Goal: Check status: Check status

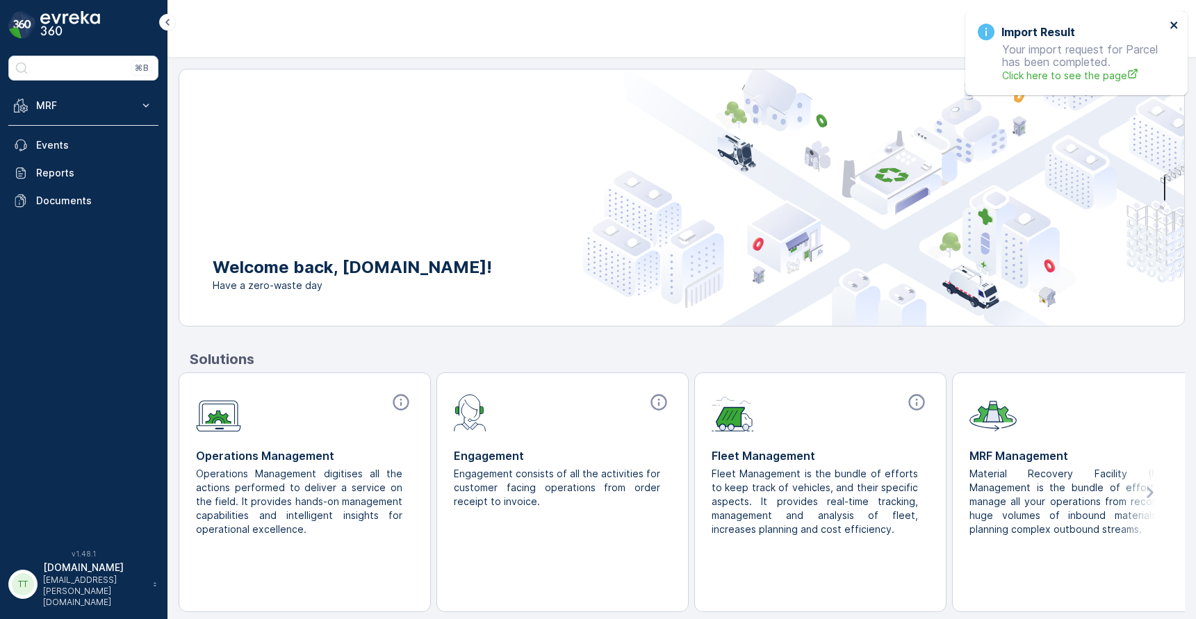
click at [1170, 25] on icon "close" at bounding box center [1175, 24] width 10 height 11
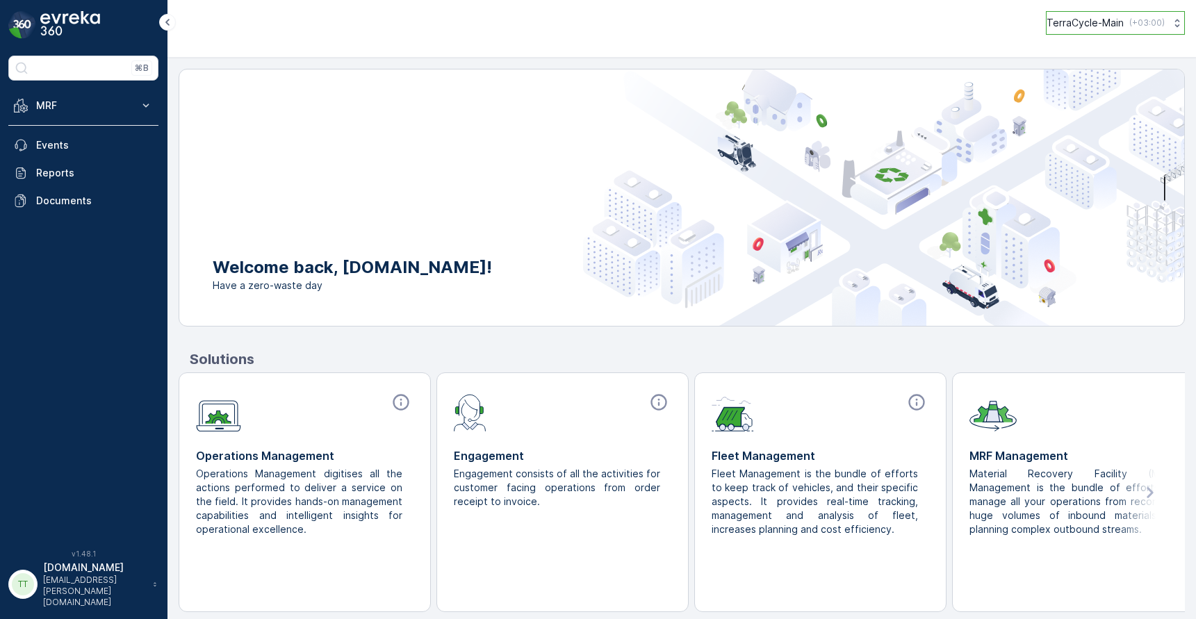
click at [1067, 30] on button "TerraCycle-Main ( +03:00 )" at bounding box center [1115, 23] width 139 height 24
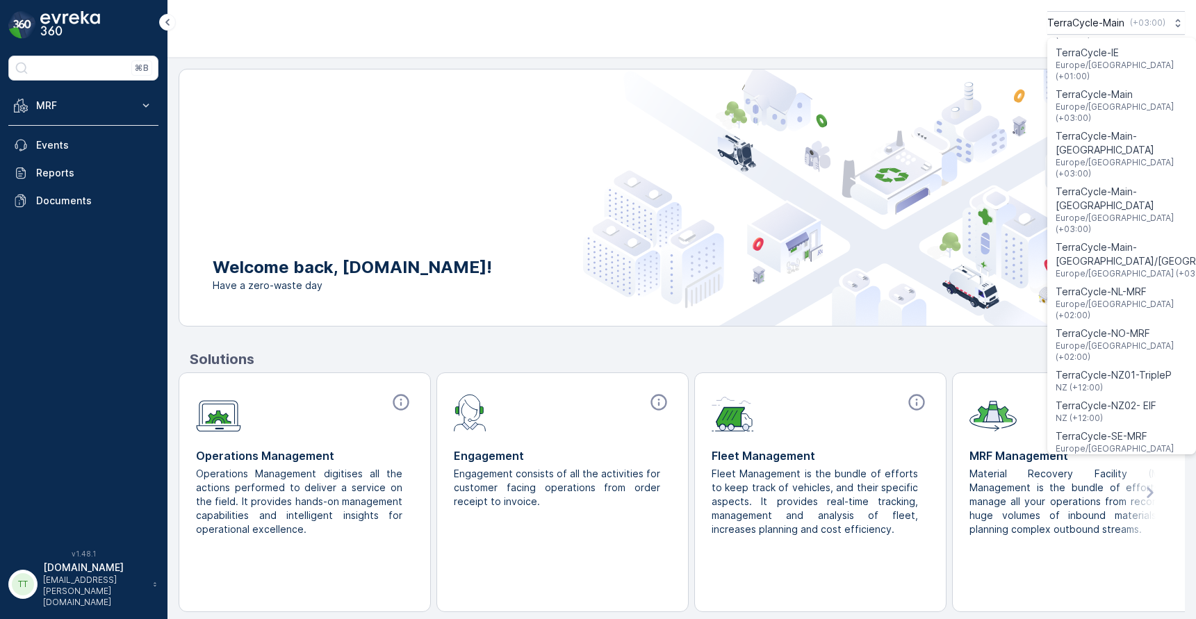
scroll to position [1110, 0]
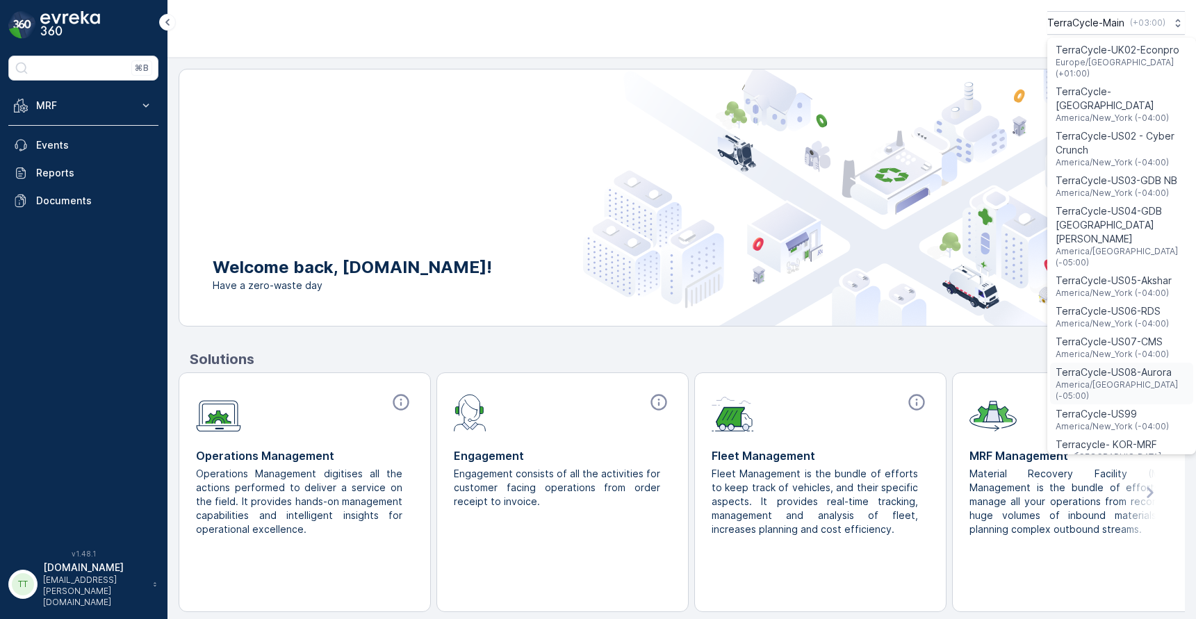
click at [1085, 379] on span "America/[GEOGRAPHIC_DATA] (-05:00)" at bounding box center [1122, 390] width 132 height 22
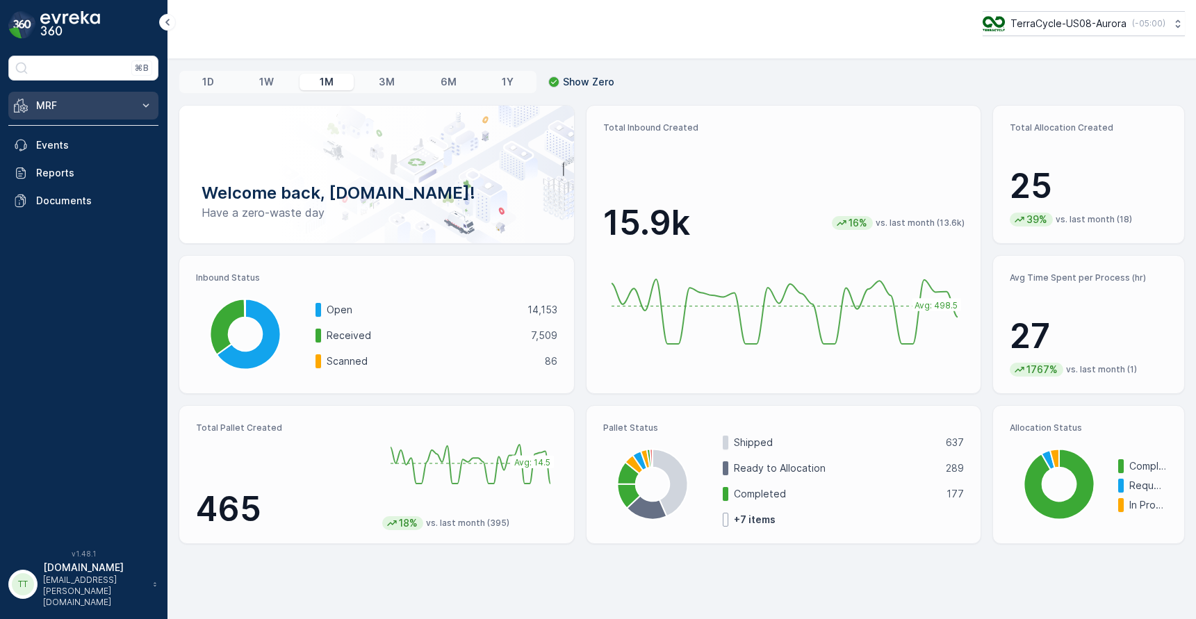
click at [129, 111] on p "MRF" at bounding box center [83, 106] width 95 height 14
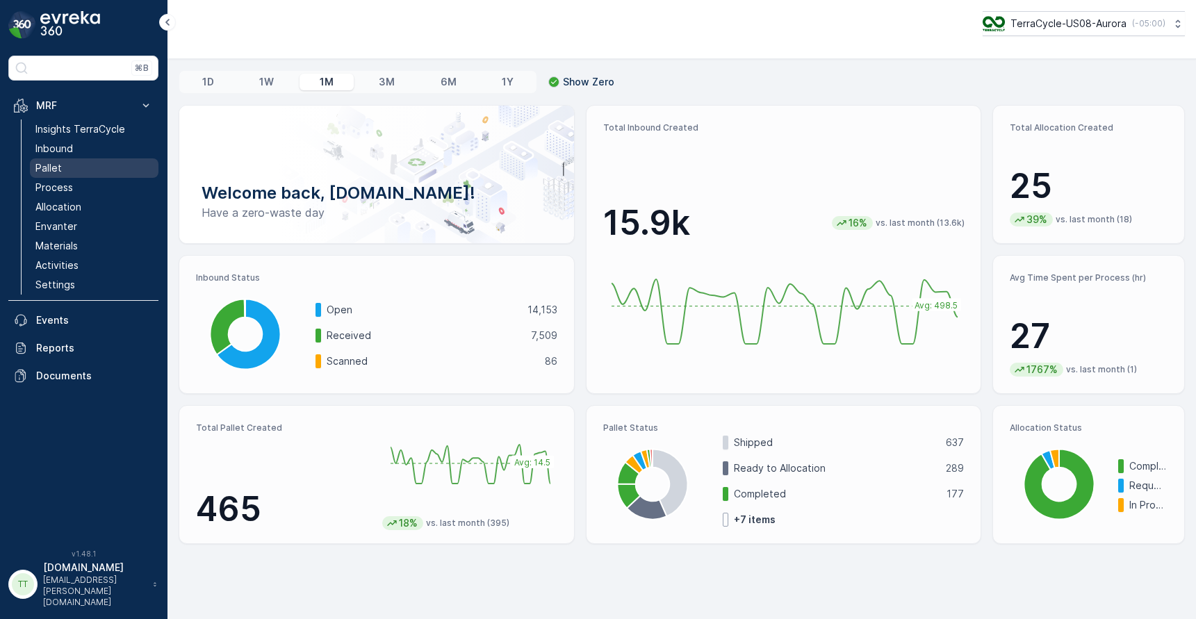
click at [69, 170] on link "Pallet" at bounding box center [94, 167] width 129 height 19
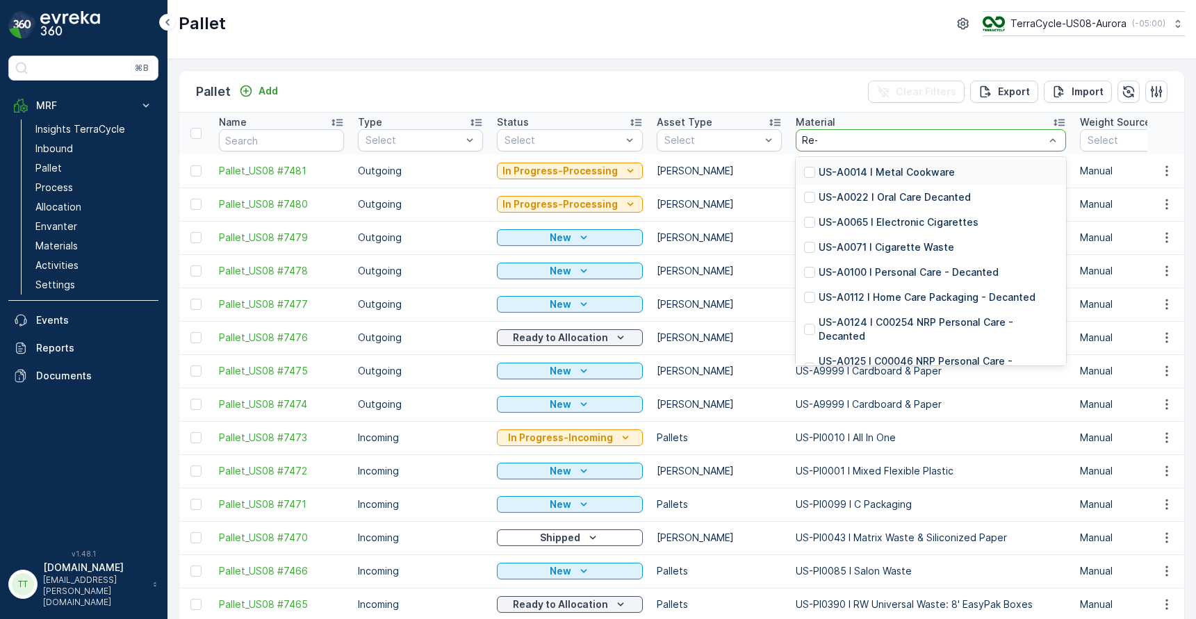
type input "Re-us"
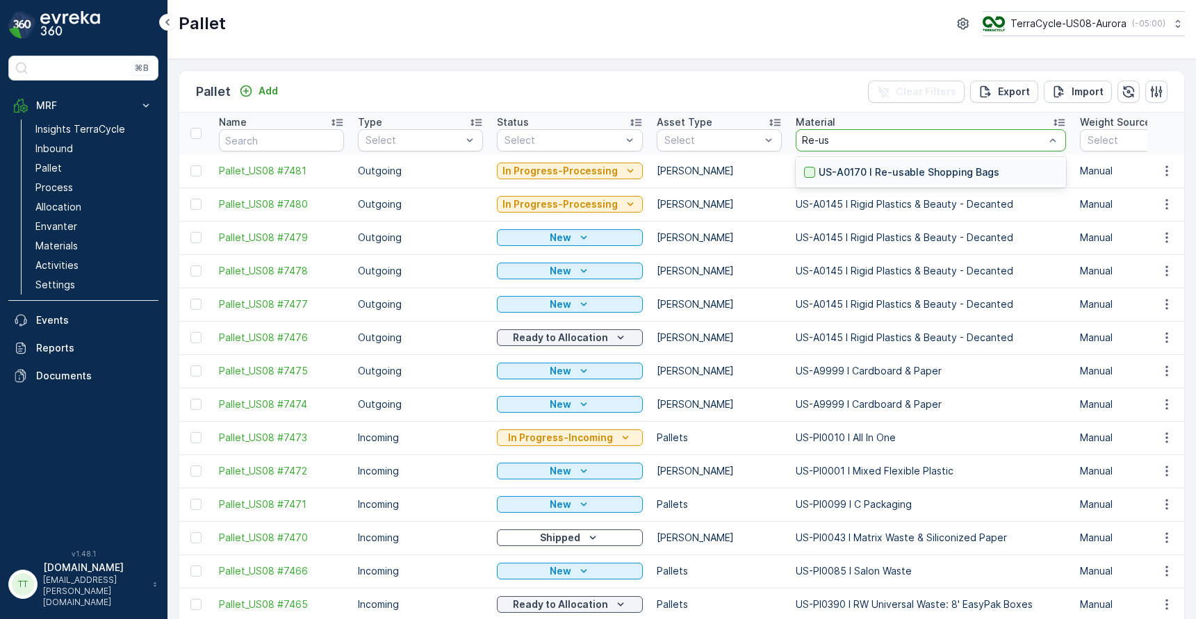
click at [804, 172] on div at bounding box center [809, 172] width 11 height 11
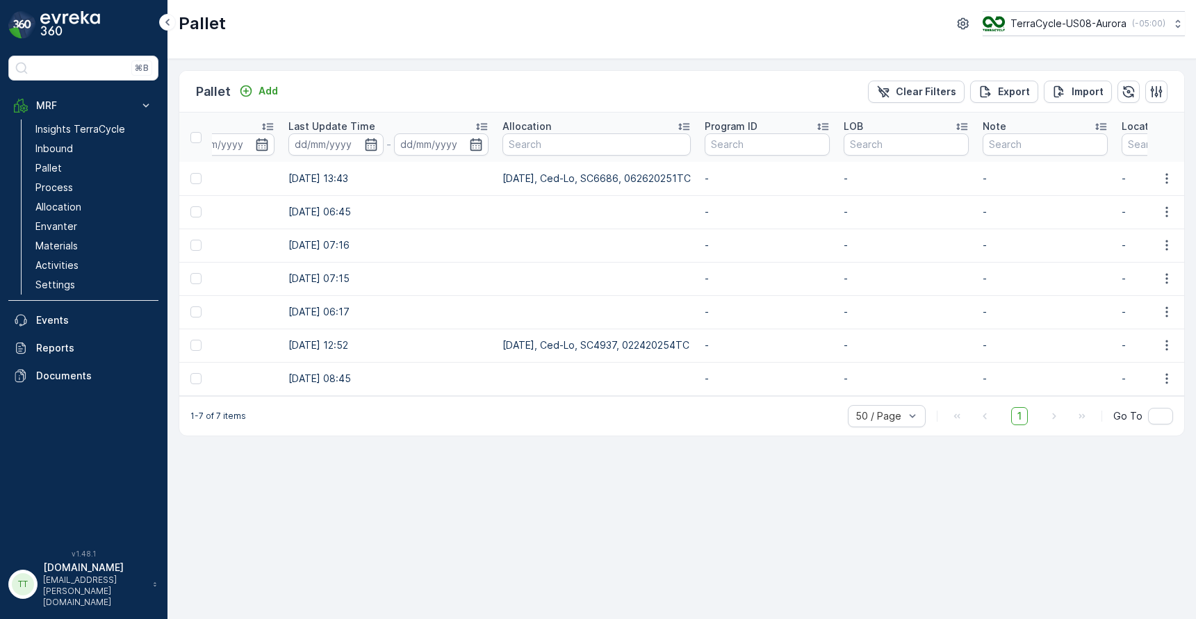
scroll to position [0, 2109]
click at [587, 179] on td "[DATE], Ced-Lo, SC6686, 062620251TC" at bounding box center [595, 178] width 202 height 33
copy td "SC6686"
click at [1032, 28] on p "TerraCycle-US08-Aurora" at bounding box center [1068, 24] width 116 height 14
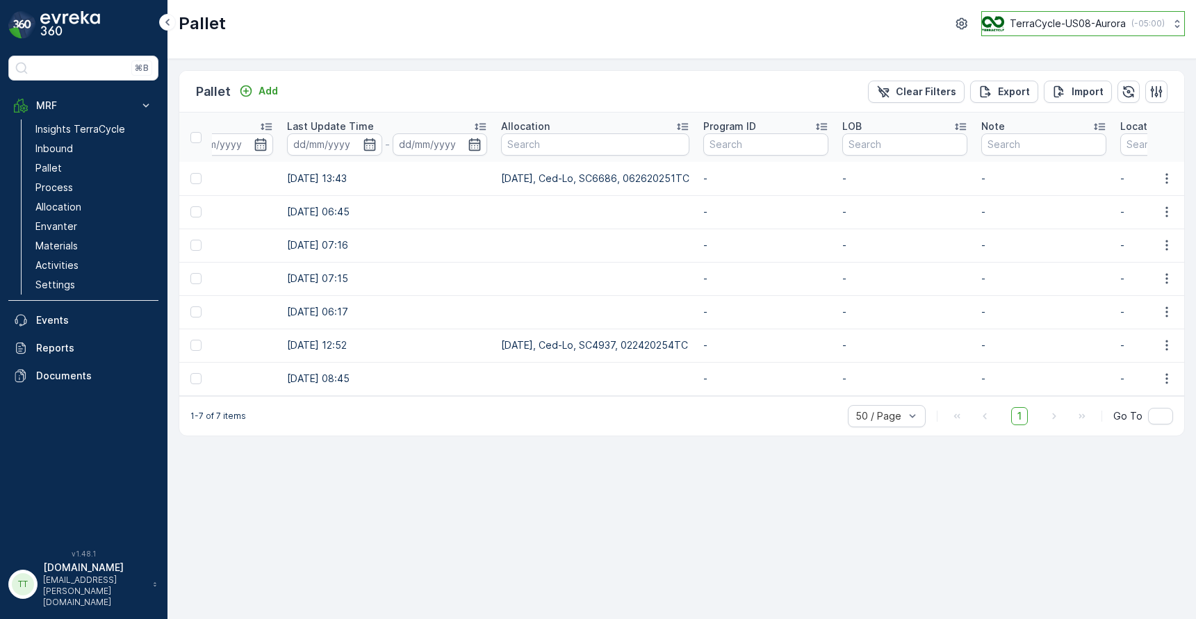
click at [1024, 26] on p "TerraCycle-US08-Aurora" at bounding box center [1068, 24] width 116 height 14
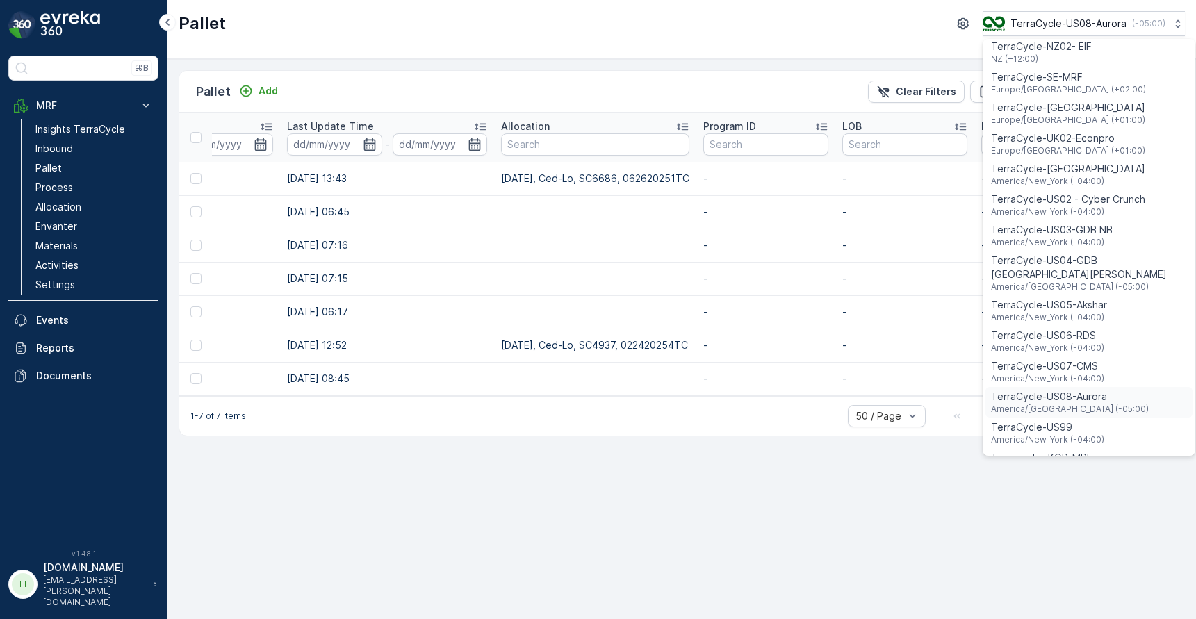
scroll to position [802, 0]
click at [1083, 194] on span "TerraCycle-US02 - Cyber Crunch" at bounding box center [1068, 201] width 154 height 14
